Goal: Task Accomplishment & Management: Manage account settings

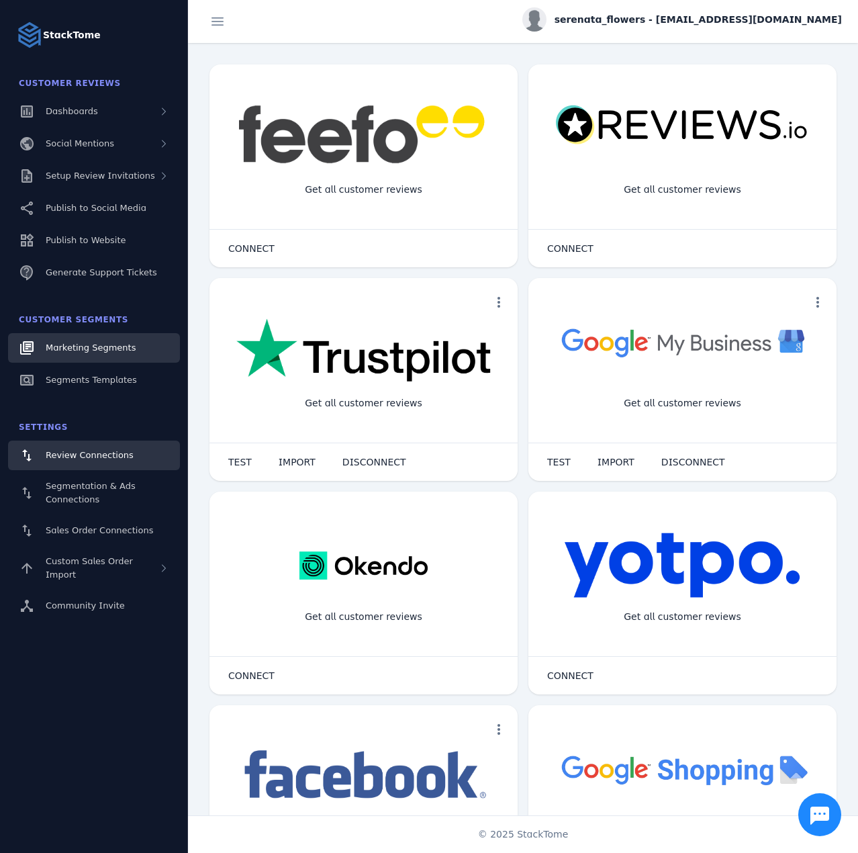
click at [93, 348] on span "Marketing Segments" at bounding box center [91, 347] width 90 height 10
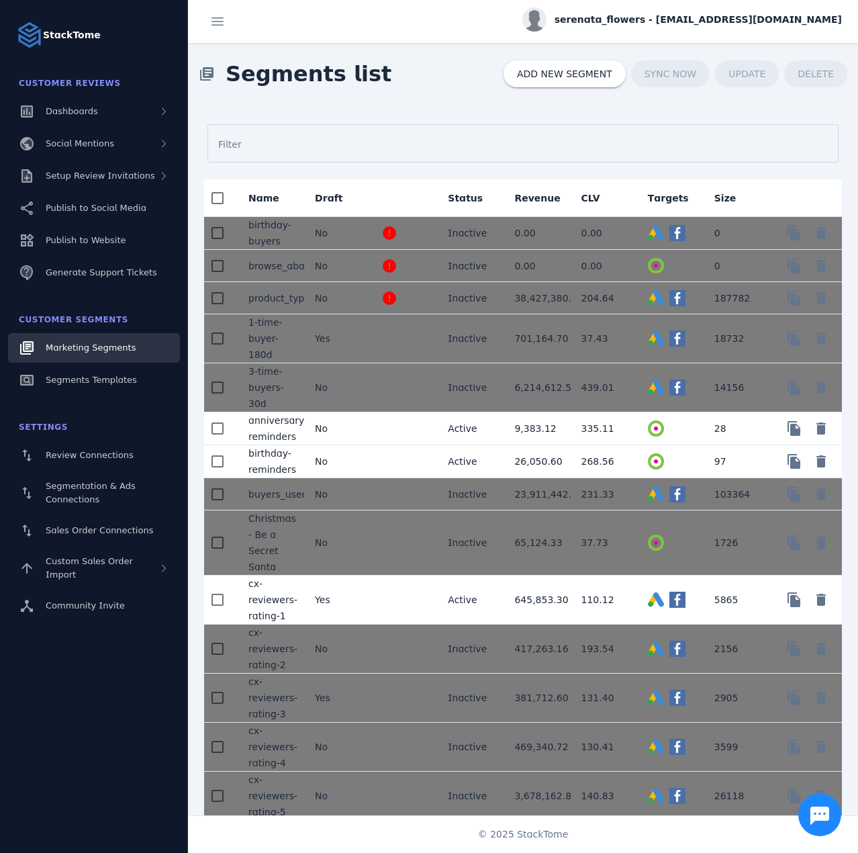
click at [759, 23] on span "serenata_flowers - [EMAIL_ADDRESS][DOMAIN_NAME]" at bounding box center [698, 20] width 287 height 14
click at [794, 132] on span "Sign out" at bounding box center [799, 130] width 39 height 16
